Goal: Information Seeking & Learning: Learn about a topic

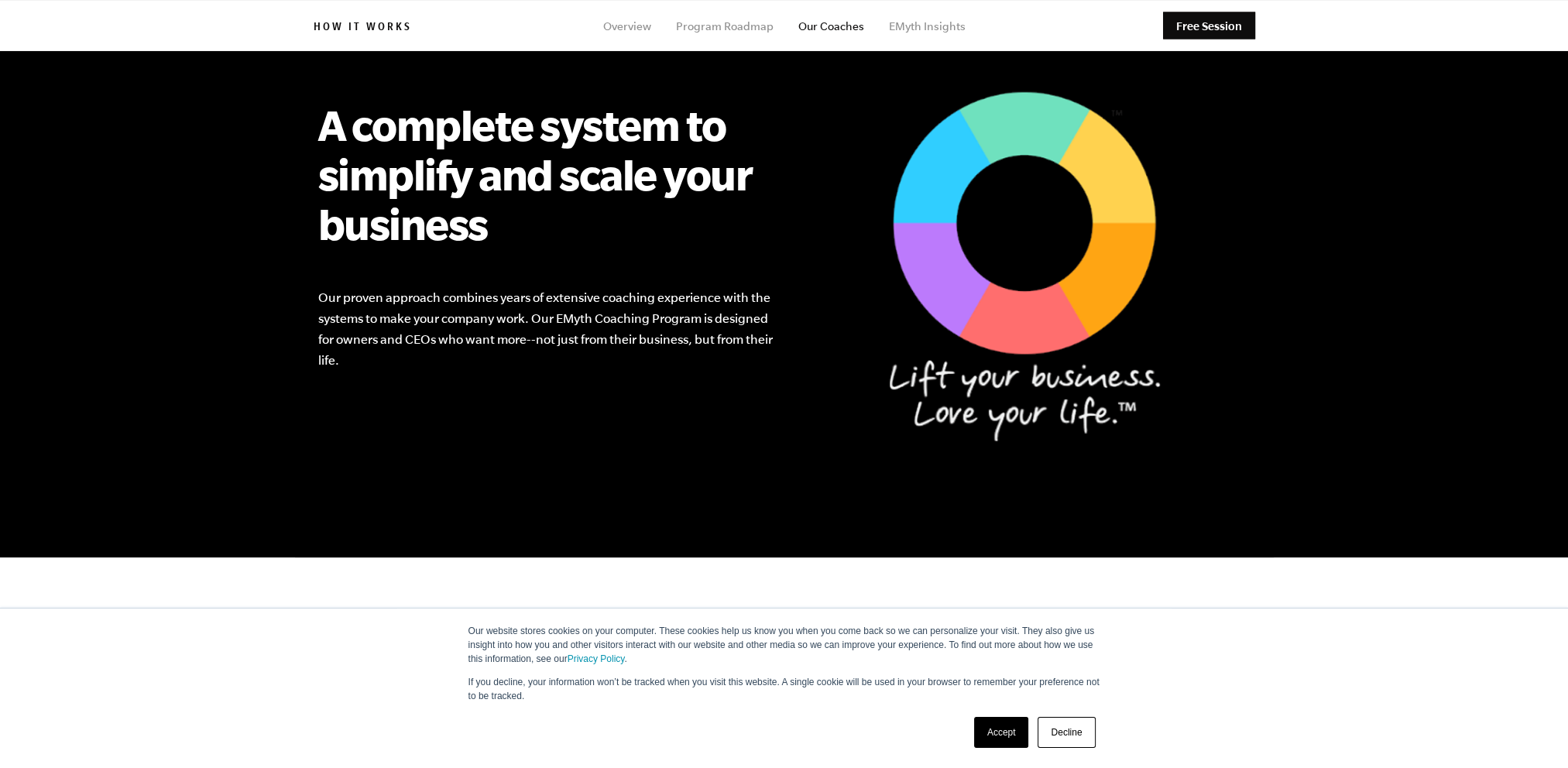
scroll to position [929, 0]
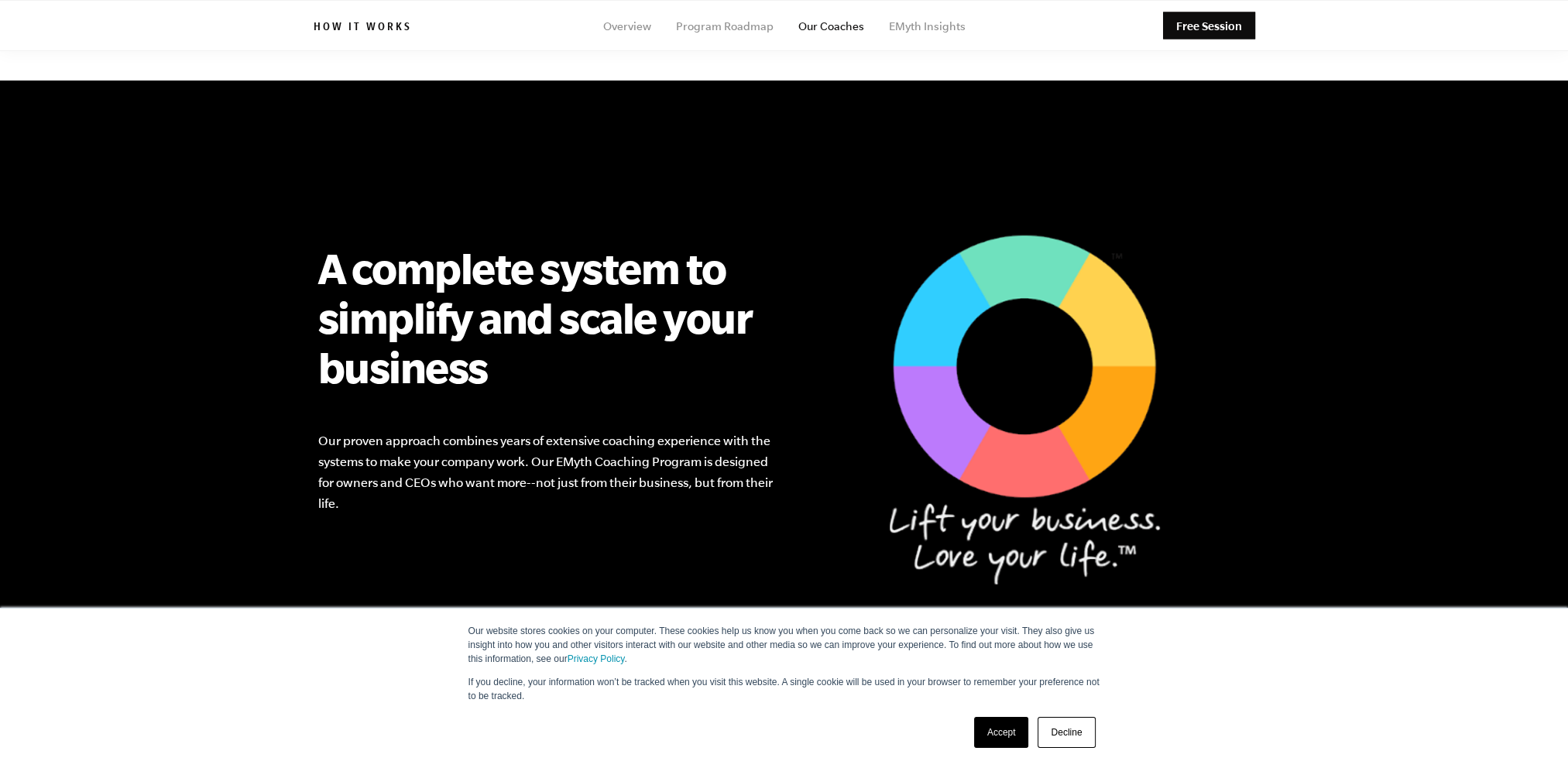
click at [1075, 740] on link "Decline" at bounding box center [1066, 732] width 57 height 31
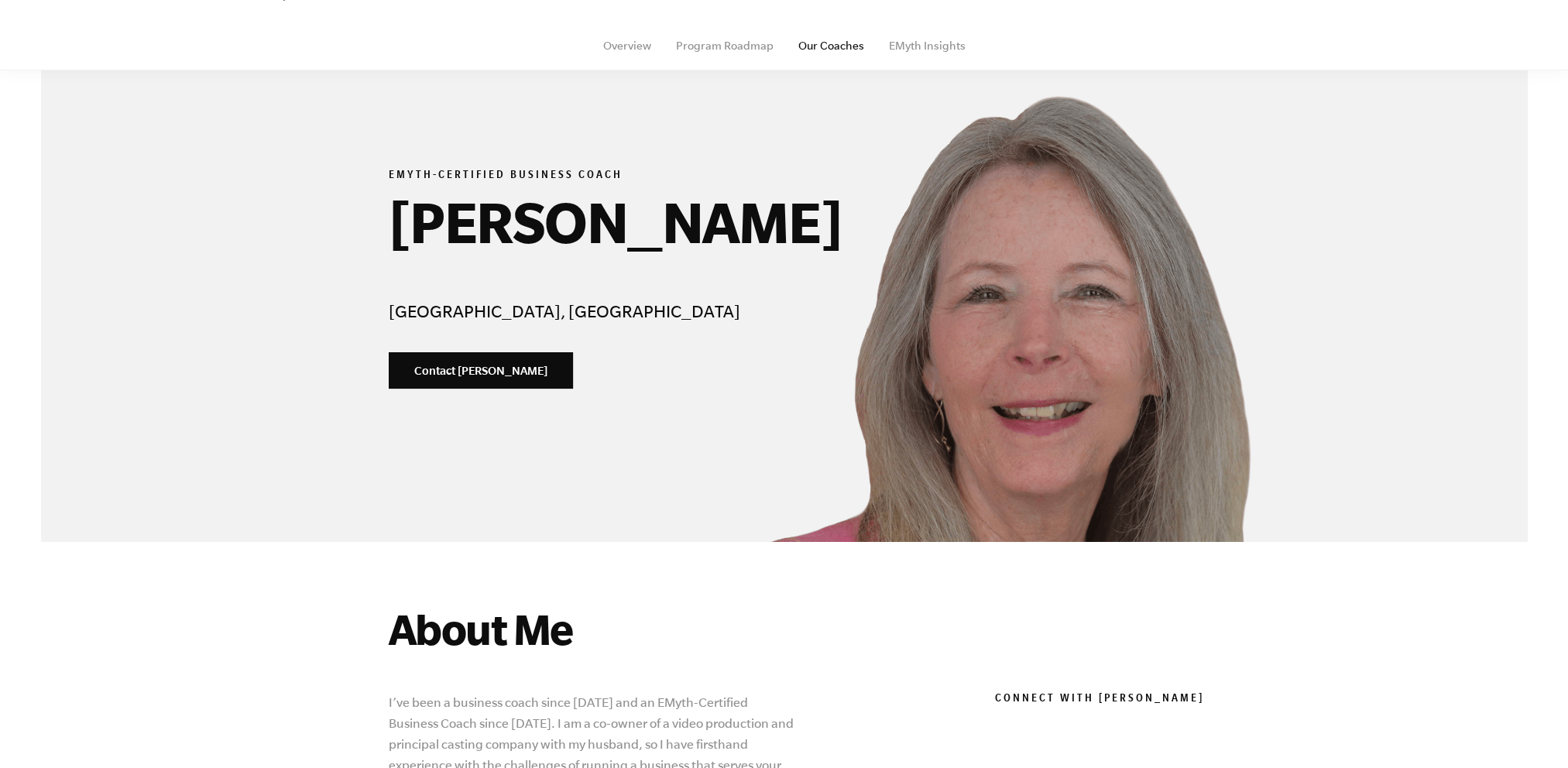
scroll to position [0, 0]
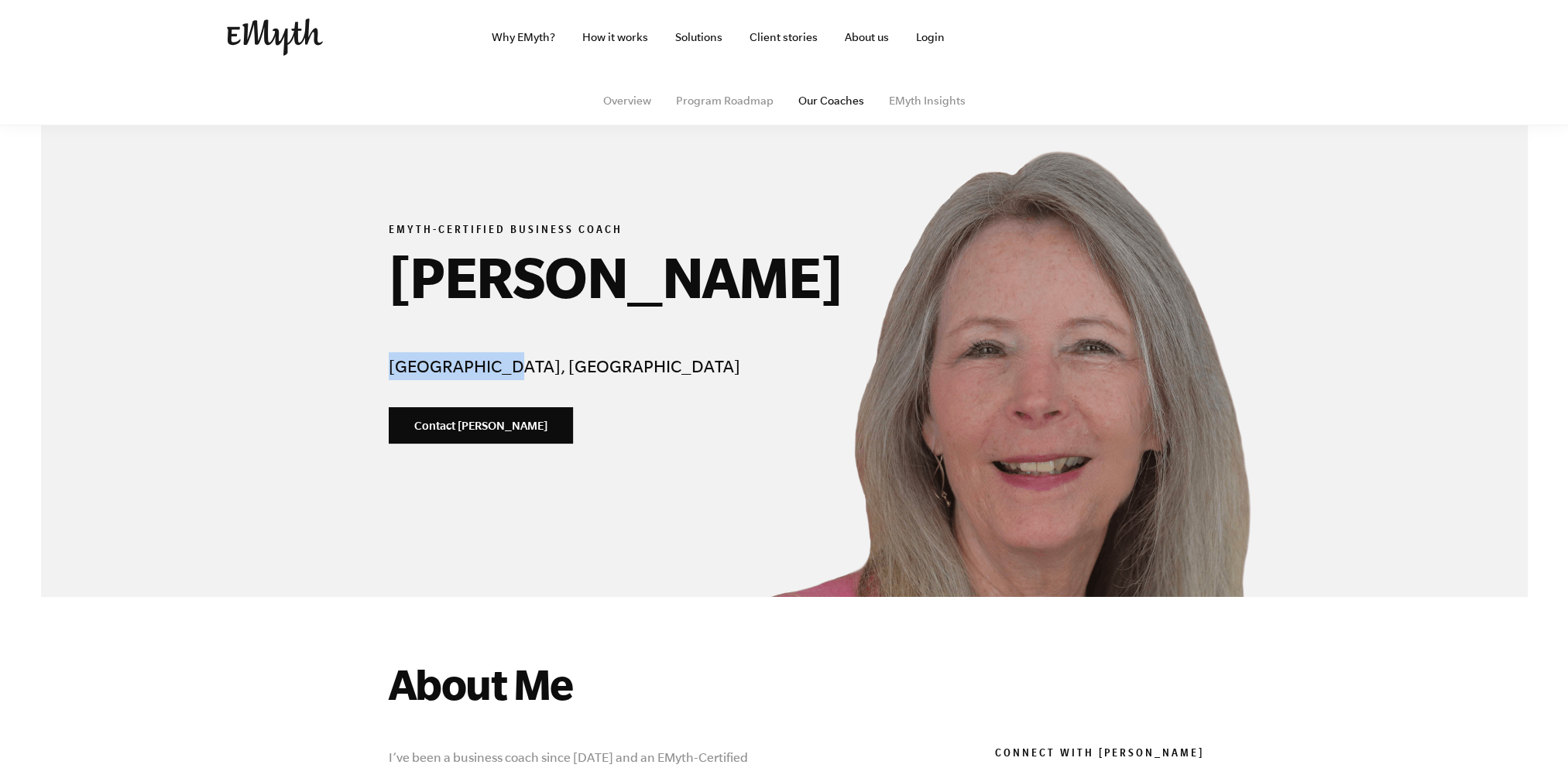
drag, startPoint x: 390, startPoint y: 369, endPoint x: 490, endPoint y: 360, distance: 100.4
click at [490, 360] on h4 "[GEOGRAPHIC_DATA], [GEOGRAPHIC_DATA]" at bounding box center [576, 365] width 374 height 28
drag, startPoint x: 490, startPoint y: 360, endPoint x: 461, endPoint y: 366, distance: 29.6
copy h4 "[GEOGRAPHIC_DATA], [GEOGRAPHIC_DATA]"
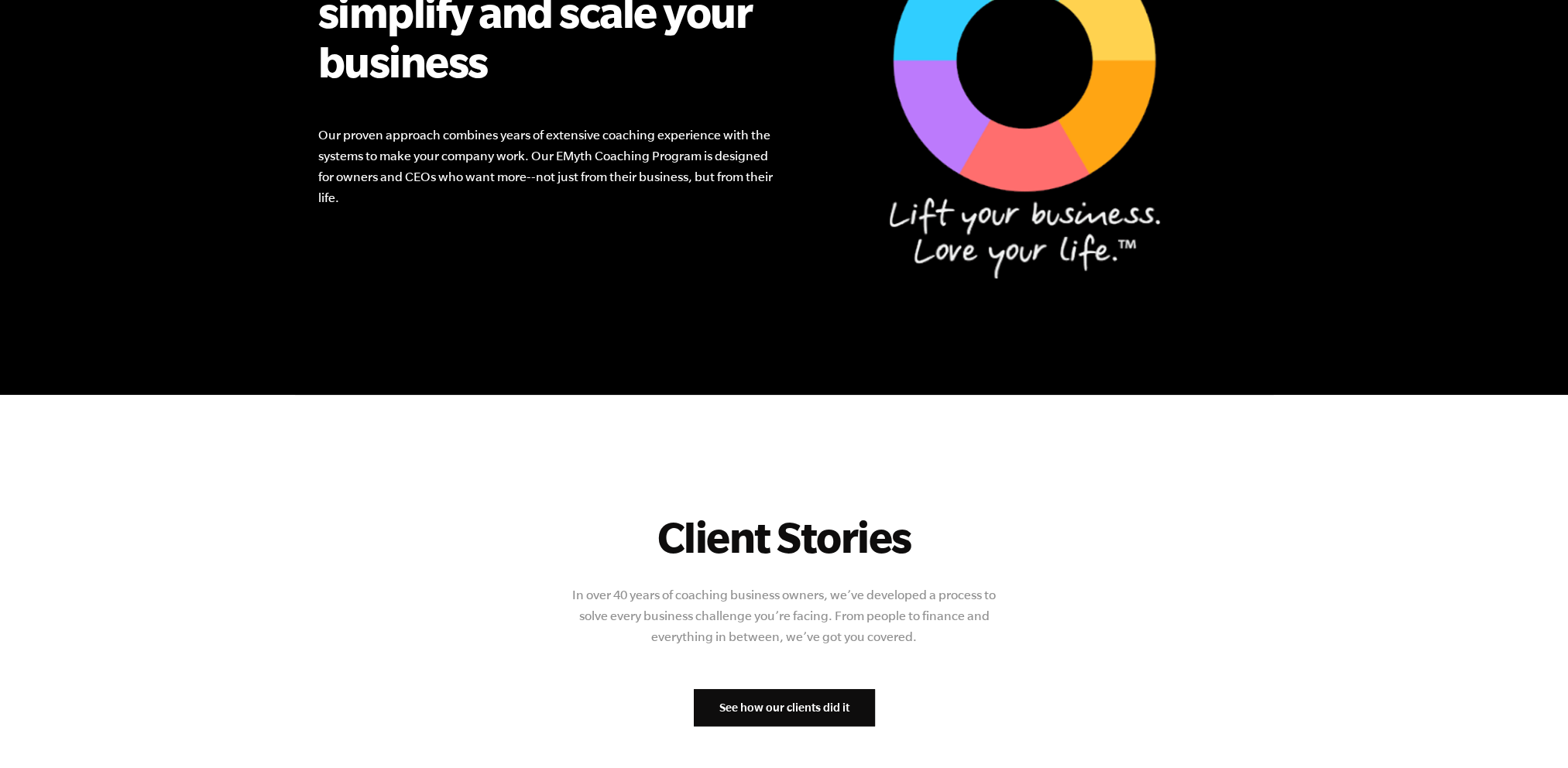
scroll to position [1777, 0]
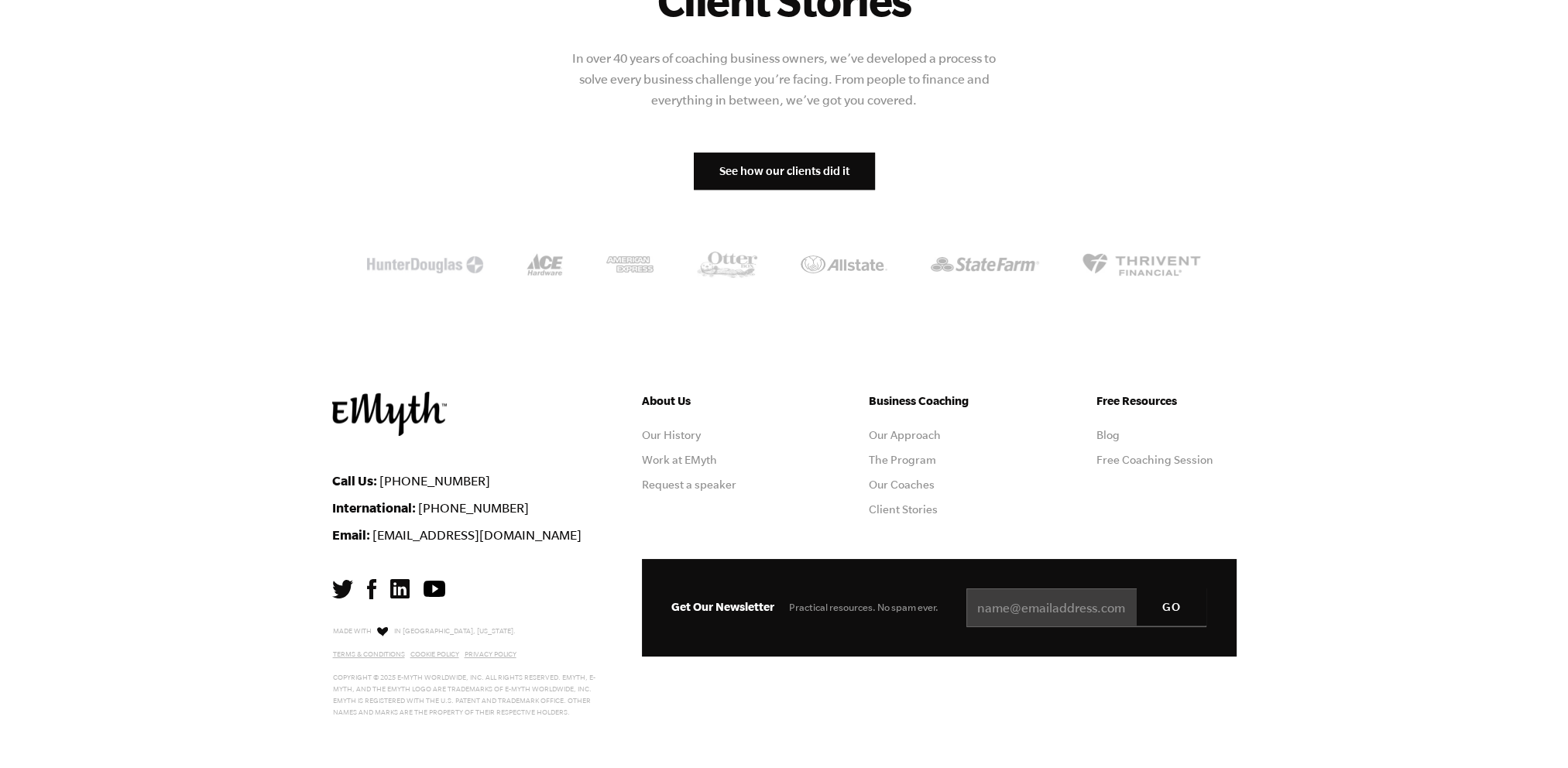
click at [396, 257] on img at bounding box center [425, 265] width 116 height 17
click at [947, 268] on li at bounding box center [984, 265] width 109 height 17
click at [947, 263] on img at bounding box center [984, 264] width 109 height 15
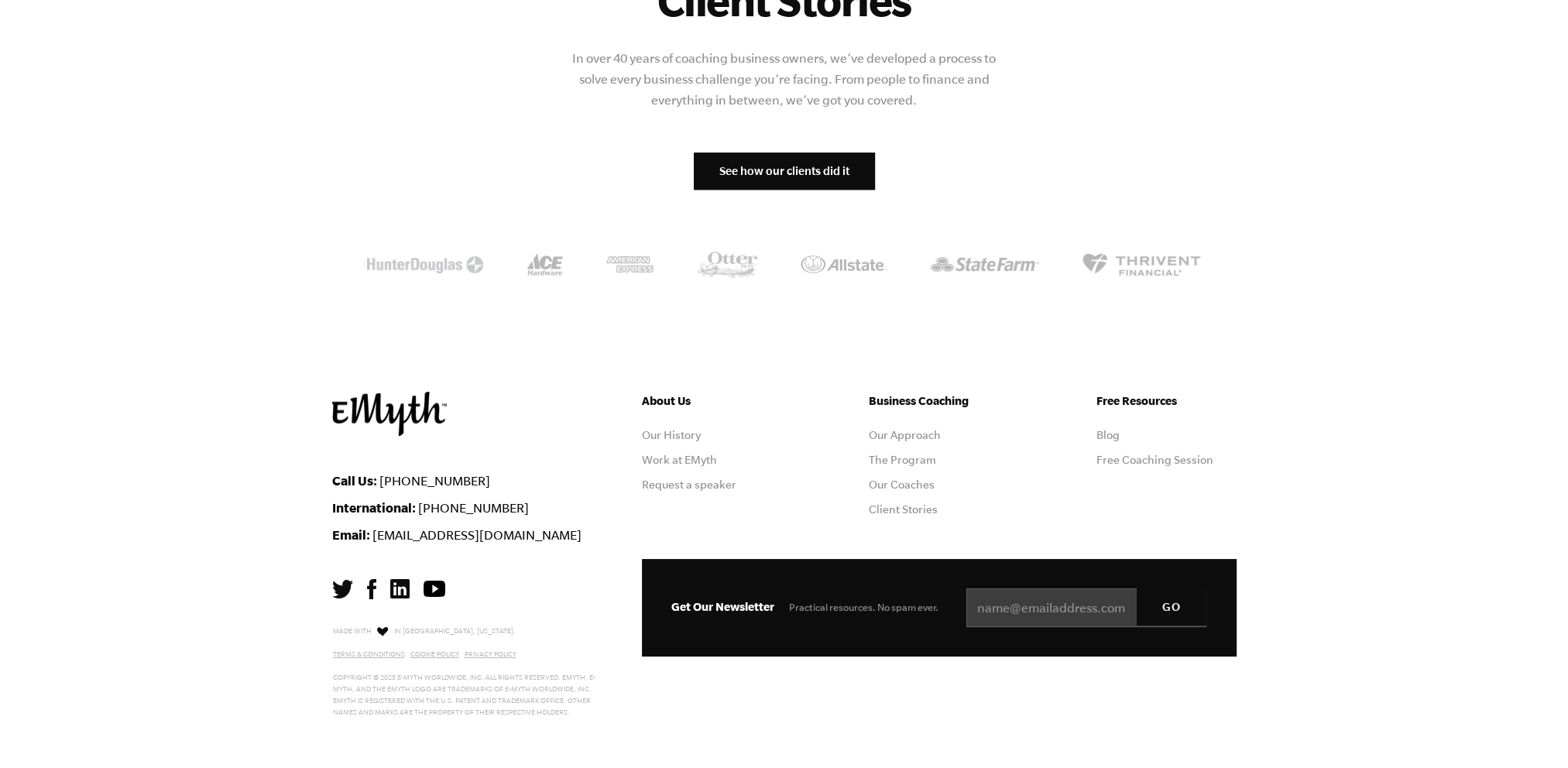
click at [702, 170] on link "See how our clients did it" at bounding box center [784, 171] width 181 height 37
